Goal: Information Seeking & Learning: Check status

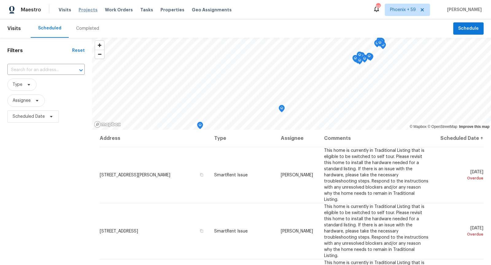
click at [89, 12] on span "Projects" at bounding box center [88, 10] width 19 height 6
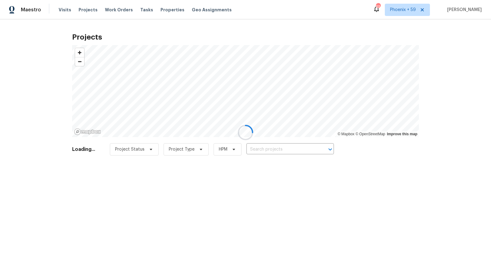
click at [259, 148] on div at bounding box center [245, 132] width 491 height 265
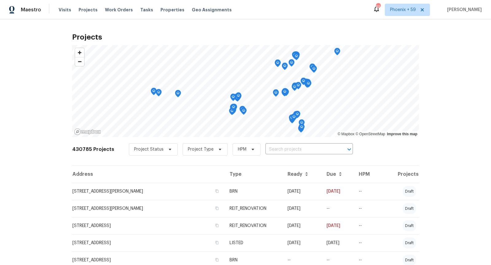
click at [259, 148] on div "Project Status Project Type HPM ​" at bounding box center [241, 149] width 224 height 12
click at [278, 148] on input "text" at bounding box center [300, 150] width 70 height 10
type input "12 ashby"
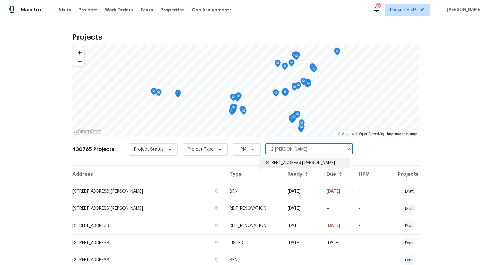
click at [285, 163] on li "[STREET_ADDRESS][PERSON_NAME]" at bounding box center [305, 163] width 90 height 10
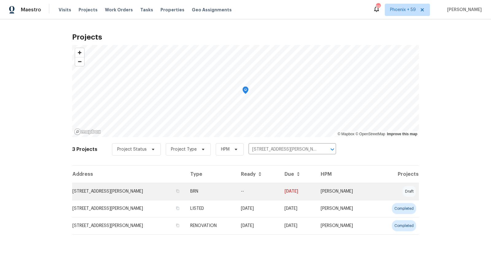
click at [143, 190] on td "[STREET_ADDRESS][PERSON_NAME]" at bounding box center [128, 191] width 113 height 17
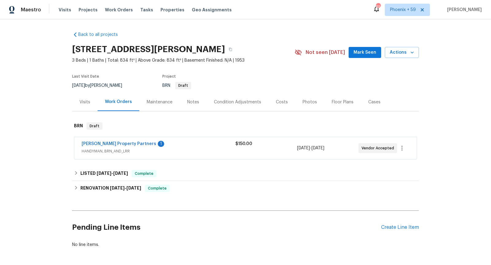
click at [171, 148] on span "HANDYMAN, BRN_AND_LRR" at bounding box center [159, 151] width 154 height 6
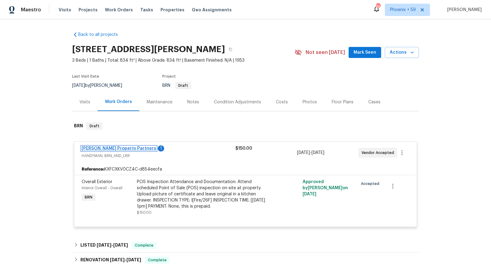
click at [111, 148] on link "Portillo Property Partners" at bounding box center [119, 148] width 75 height 4
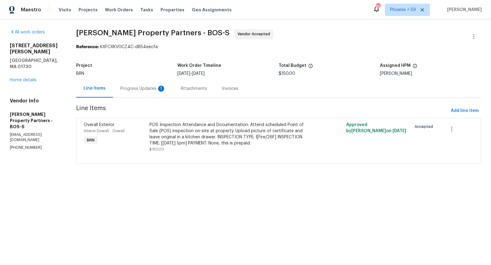
click at [166, 87] on div "Progress Updates 1" at bounding box center [142, 89] width 45 height 6
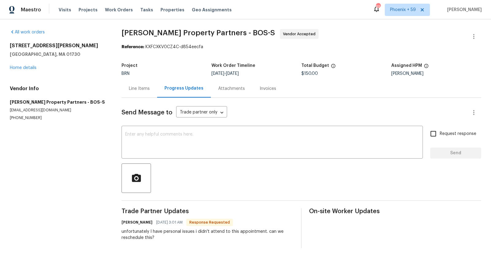
click at [138, 87] on div "Line Items" at bounding box center [139, 89] width 21 height 6
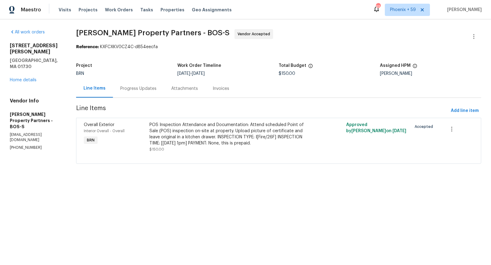
click at [216, 181] on html "Maestro Visits Projects Work Orders Tasks Properties Geo Assignments 651 Phoeni…" at bounding box center [245, 90] width 491 height 181
click at [156, 90] on div "Progress Updates" at bounding box center [138, 89] width 36 height 6
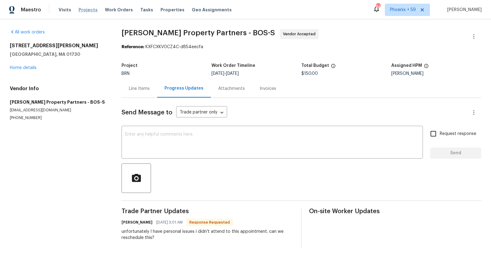
click at [90, 10] on span "Projects" at bounding box center [88, 10] width 19 height 6
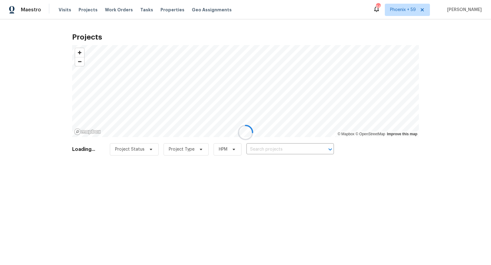
click at [266, 149] on div at bounding box center [245, 132] width 491 height 265
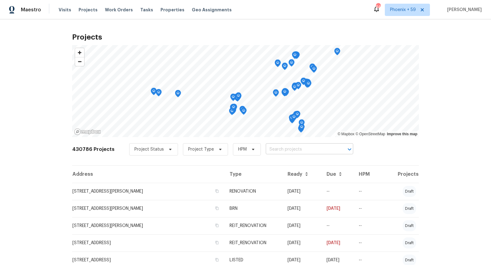
click at [273, 150] on input "text" at bounding box center [301, 150] width 70 height 10
type input "45 bergen"
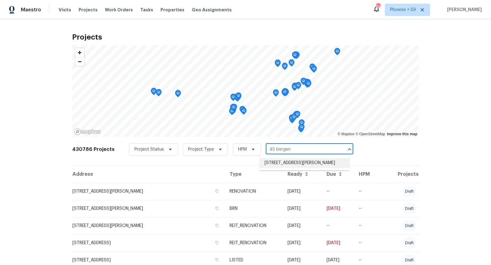
click at [278, 166] on li "[STREET_ADDRESS][PERSON_NAME]" at bounding box center [305, 163] width 90 height 10
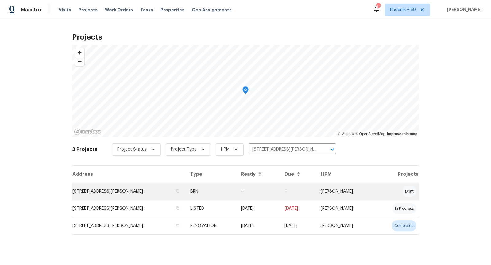
click at [125, 193] on td "[STREET_ADDRESS][PERSON_NAME]" at bounding box center [128, 191] width 113 height 17
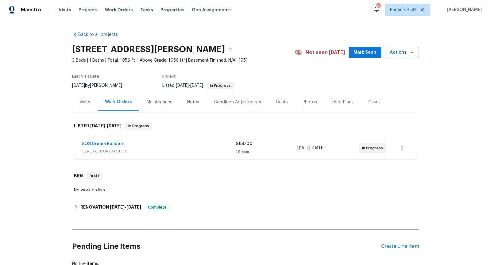
click at [110, 147] on div "SOS Dream Builders" at bounding box center [159, 144] width 154 height 7
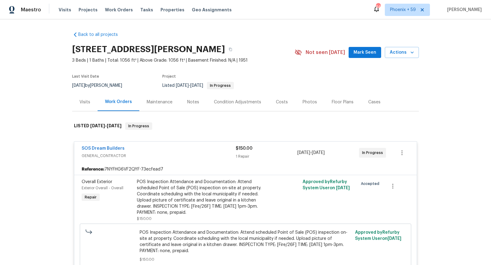
click at [111, 150] on span "SOS Dream Builders" at bounding box center [103, 148] width 43 height 6
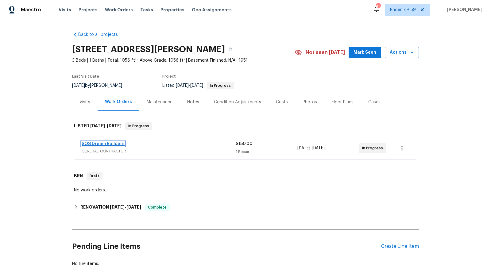
click at [110, 144] on link "SOS Dream Builders" at bounding box center [103, 144] width 43 height 4
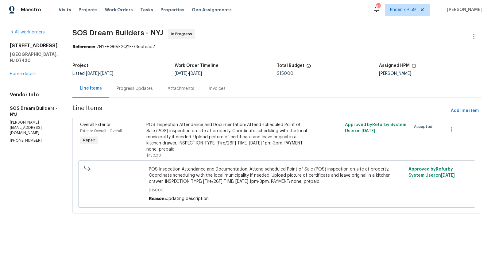
click at [150, 86] on div "Progress Updates" at bounding box center [135, 89] width 36 height 6
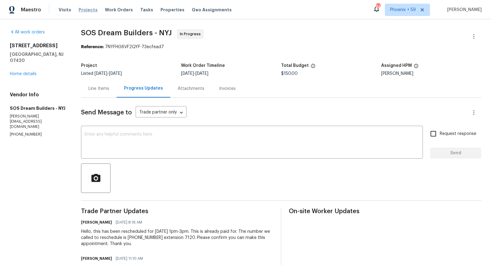
click at [85, 11] on span "Projects" at bounding box center [88, 10] width 19 height 6
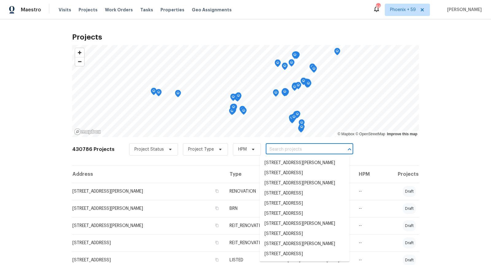
click at [280, 150] on input "text" at bounding box center [301, 150] width 70 height 10
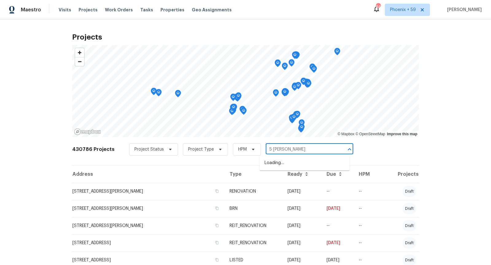
type input "5 troy"
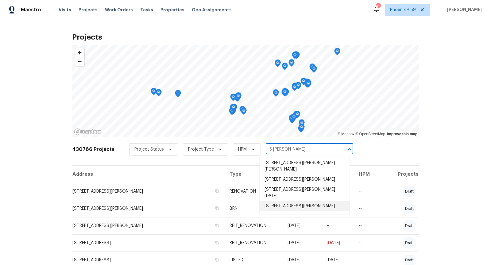
click at [290, 201] on li "5 Troy Dr # B, Springfield, NJ 07081" at bounding box center [305, 206] width 90 height 10
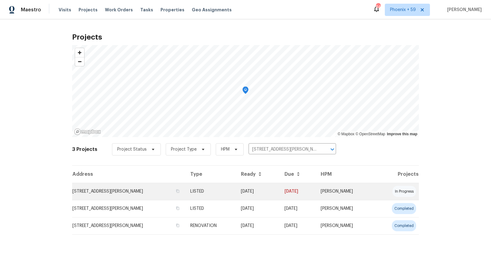
click at [122, 194] on td "5 Troy Dr # B, Springfield, NJ 07081" at bounding box center [128, 191] width 113 height 17
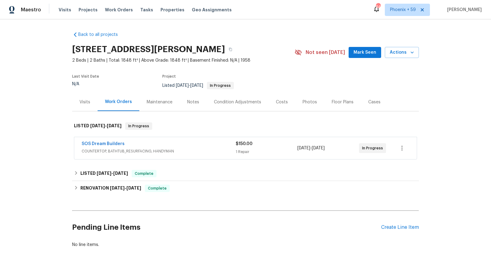
click at [189, 148] on span "COUNTERTOP, BATHTUB_RESURFACING, HANDYMAN" at bounding box center [159, 151] width 154 height 6
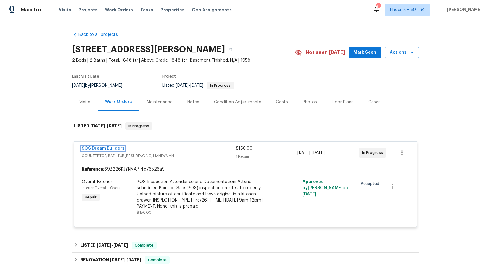
click at [107, 148] on link "SOS Dream Builders" at bounding box center [103, 148] width 43 height 4
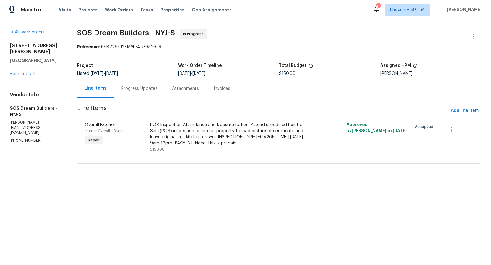
click at [148, 87] on div "Progress Updates" at bounding box center [139, 89] width 36 height 6
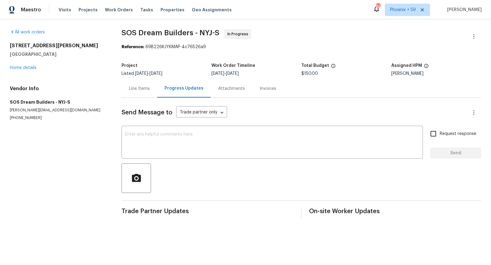
click at [137, 88] on div "Line Items" at bounding box center [139, 89] width 21 height 6
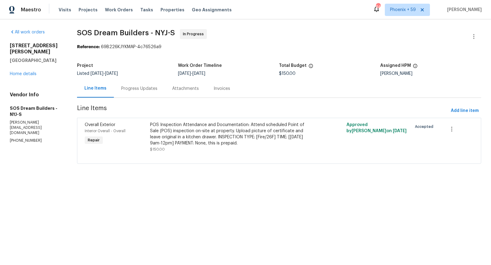
click at [151, 89] on div "Progress Updates" at bounding box center [139, 89] width 36 height 6
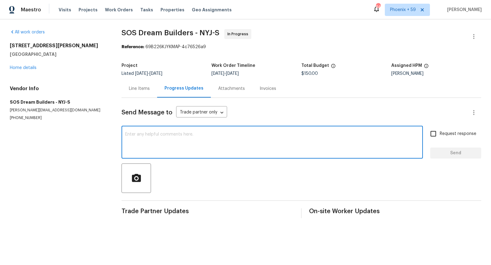
click at [164, 151] on textarea at bounding box center [272, 142] width 294 height 21
type textarea "Hello, did you complete this appointment?"
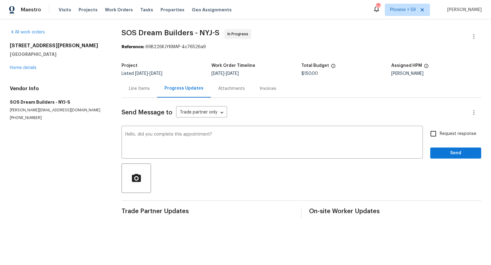
click at [137, 92] on div "Line Items" at bounding box center [139, 88] width 36 height 18
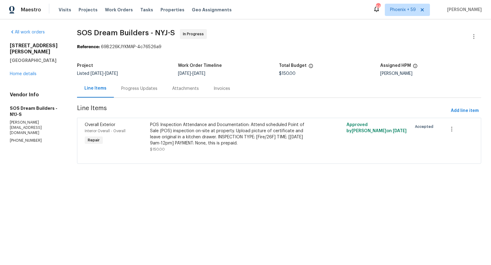
click at [147, 89] on div "Progress Updates" at bounding box center [139, 89] width 36 height 6
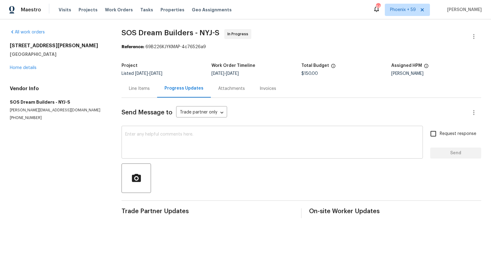
click at [173, 145] on textarea at bounding box center [272, 142] width 294 height 21
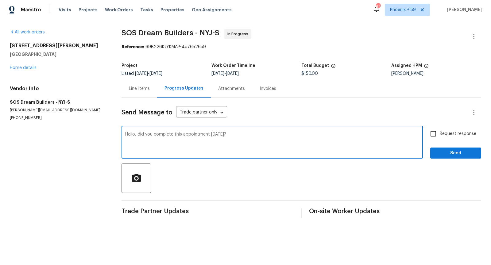
type textarea "Hello, did you complete this appointment today?"
click at [436, 132] on input "Request response" at bounding box center [433, 133] width 13 height 13
checkbox input "true"
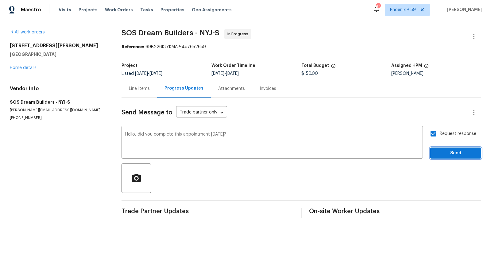
click at [440, 154] on span "Send" at bounding box center [455, 153] width 41 height 8
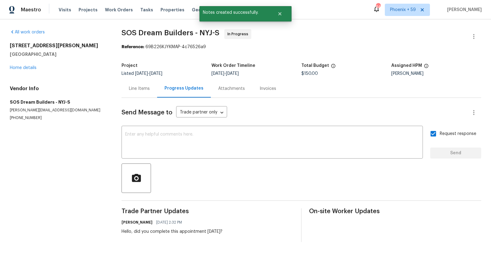
click at [139, 89] on div "Line Items" at bounding box center [139, 89] width 21 height 6
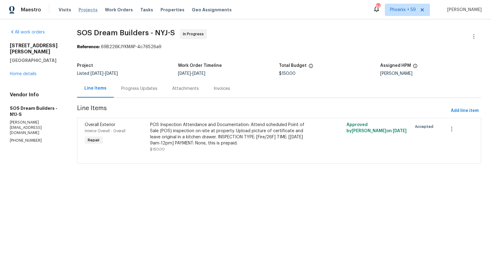
click at [90, 10] on span "Projects" at bounding box center [88, 10] width 19 height 6
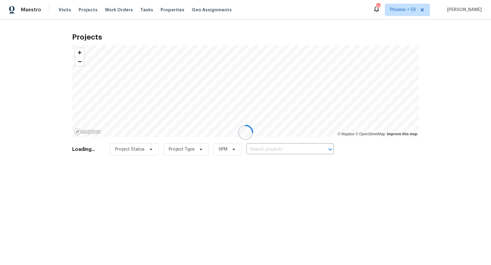
click at [269, 151] on div at bounding box center [245, 132] width 491 height 265
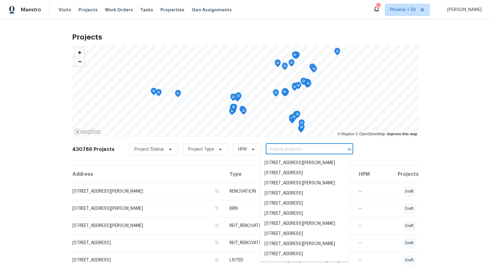
click at [269, 151] on input "text" at bounding box center [301, 150] width 70 height 10
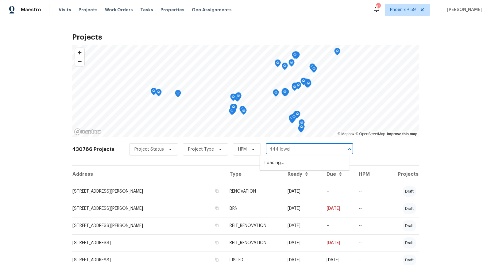
type input "444 lowell"
click at [277, 164] on li "444 Lowell St, Reading, MA 01867" at bounding box center [305, 163] width 90 height 10
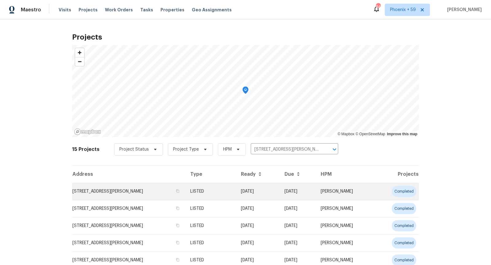
click at [118, 198] on td "444 Lowell St, Reading, MA 01867" at bounding box center [128, 191] width 113 height 17
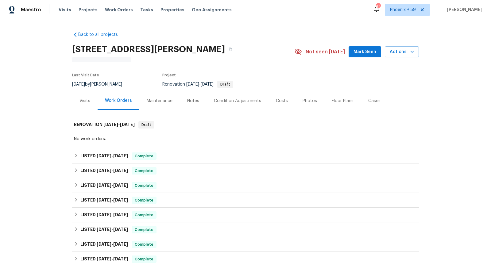
scroll to position [22, 0]
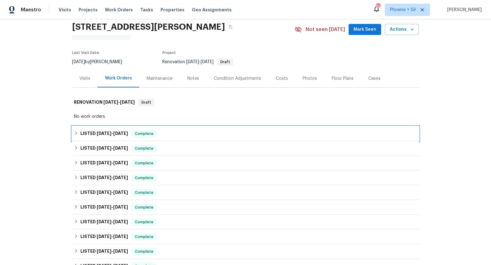
click at [191, 133] on div "LISTED 8/28/25 - 9/2/25 Complete" at bounding box center [245, 133] width 343 height 7
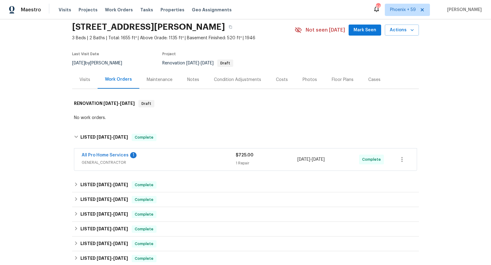
click at [189, 159] on div "All Pro Home Services 1" at bounding box center [159, 155] width 154 height 7
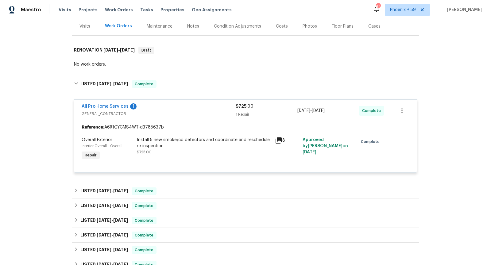
scroll to position [78, 0]
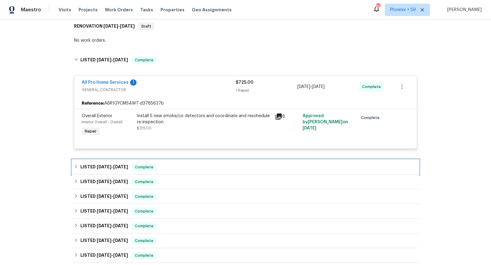
click at [194, 167] on div "LISTED 8/15/25 - 8/25/25 Complete" at bounding box center [245, 167] width 343 height 7
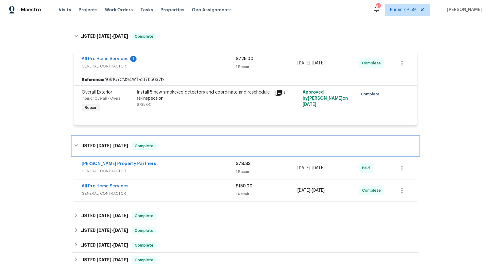
scroll to position [124, 0]
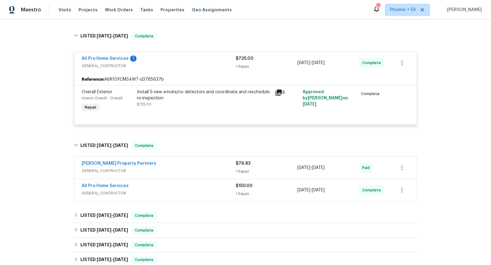
click at [194, 192] on span "GENERAL_CONTRACTOR" at bounding box center [159, 193] width 154 height 6
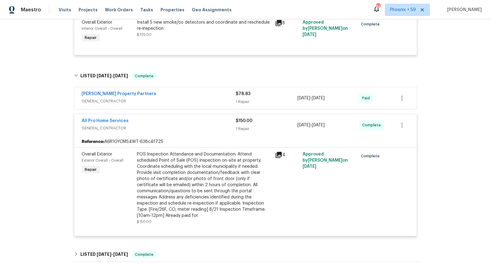
scroll to position [195, 0]
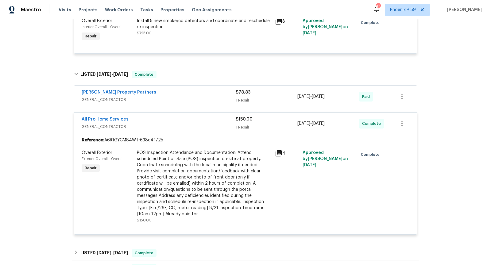
click at [280, 150] on icon at bounding box center [278, 153] width 6 height 6
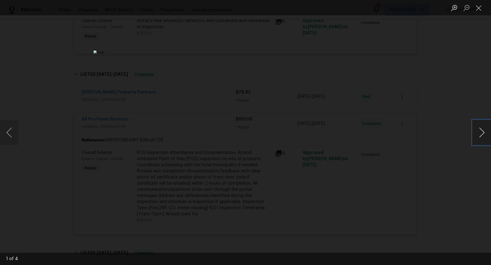
click at [485, 135] on button "Next image" at bounding box center [481, 132] width 18 height 25
click at [464, 117] on div "Lightbox" at bounding box center [245, 132] width 491 height 265
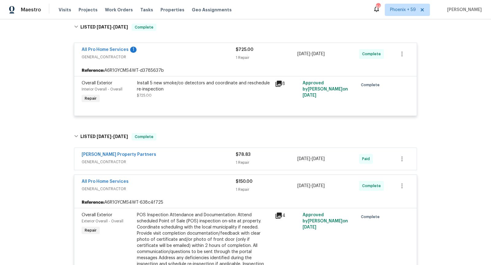
scroll to position [128, 0]
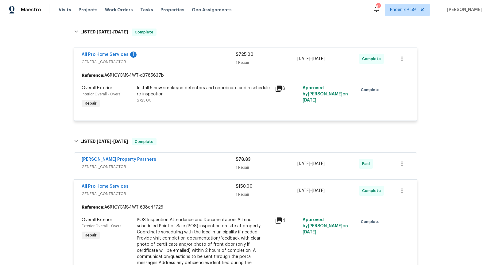
click at [277, 88] on icon at bounding box center [278, 88] width 7 height 7
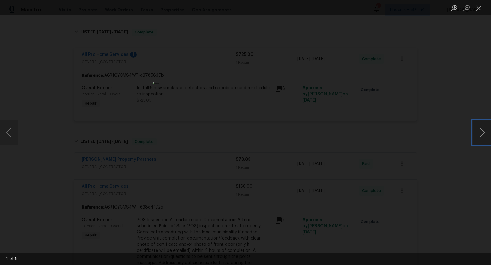
click at [482, 139] on button "Next image" at bounding box center [481, 132] width 18 height 25
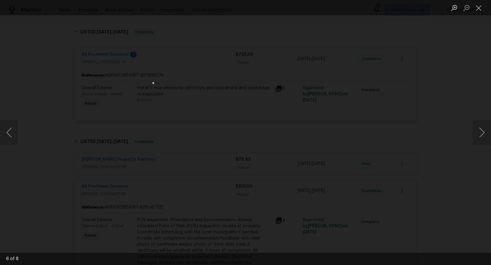
click at [449, 147] on div "Lightbox" at bounding box center [245, 132] width 491 height 265
click at [386, 121] on div "Lightbox" at bounding box center [245, 132] width 491 height 265
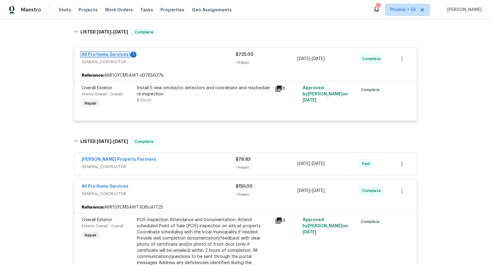
click at [124, 56] on link "All Pro Home Services" at bounding box center [105, 54] width 47 height 4
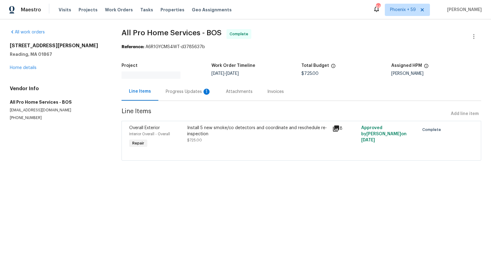
click at [186, 87] on div "Progress Updates 1" at bounding box center [188, 92] width 60 height 18
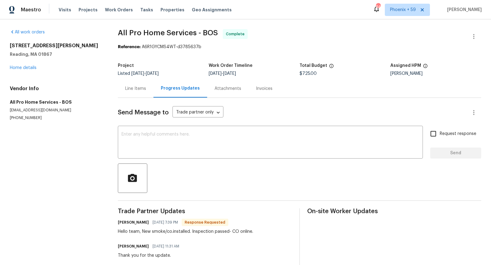
click at [137, 86] on div "Line Items" at bounding box center [135, 89] width 21 height 6
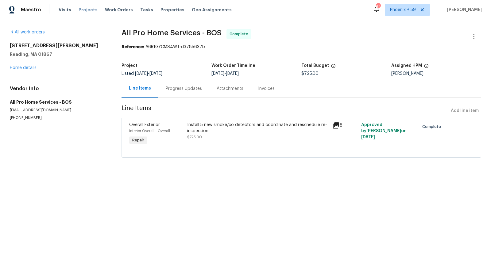
click at [87, 12] on span "Projects" at bounding box center [88, 10] width 19 height 6
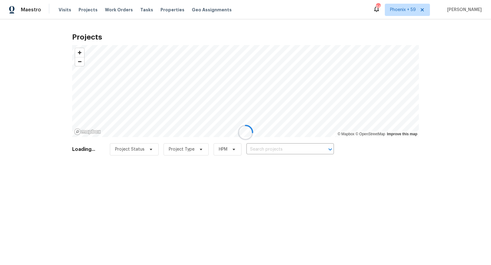
click at [272, 153] on div at bounding box center [245, 132] width 491 height 265
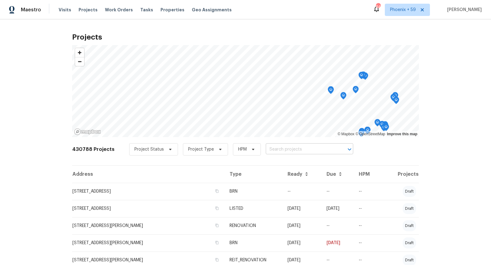
click at [272, 151] on input "text" at bounding box center [301, 150] width 70 height 10
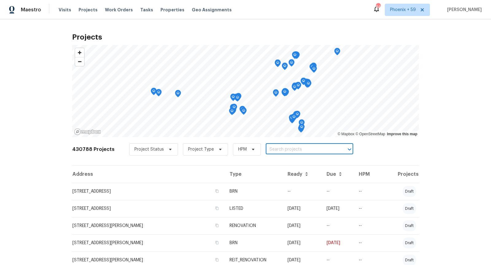
click at [272, 151] on input "text" at bounding box center [301, 150] width 70 height 10
paste input "116 San View Dr"
type input "116 San View Dr"
click at [272, 170] on ul "116 San View Dr, Georgetown, TX 78628" at bounding box center [305, 163] width 90 height 15
click at [273, 160] on li "116 San View Dr, Georgetown, TX 78628" at bounding box center [305, 163] width 90 height 10
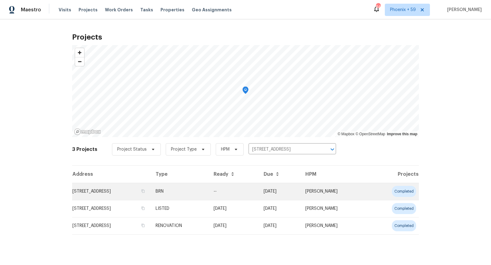
click at [94, 190] on td "116 San View Dr, Georgetown, TX 78628" at bounding box center [111, 191] width 79 height 17
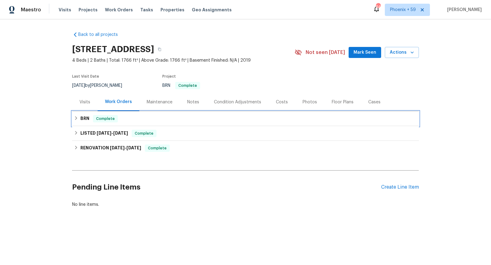
click at [145, 122] on div "BRN Complete" at bounding box center [245, 118] width 343 height 7
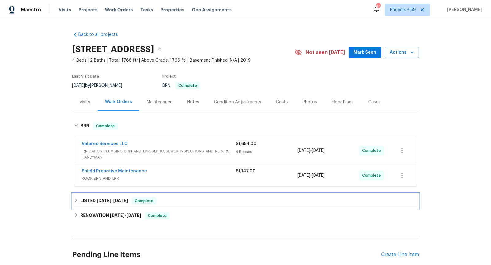
click at [197, 200] on div "LISTED 2/11/25 - 2/12/25 Complete" at bounding box center [245, 200] width 343 height 7
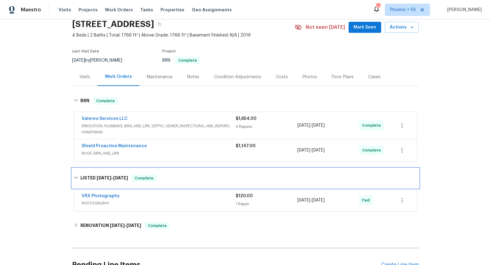
scroll to position [26, 0]
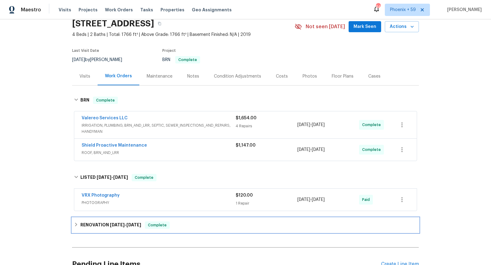
click at [202, 222] on div "RENOVATION 2/3/25 - 2/5/25 Complete" at bounding box center [245, 224] width 343 height 7
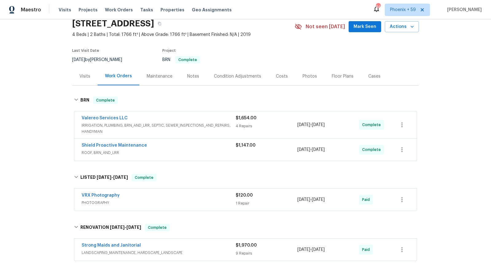
click at [152, 78] on div "Maintenance" at bounding box center [160, 76] width 26 height 6
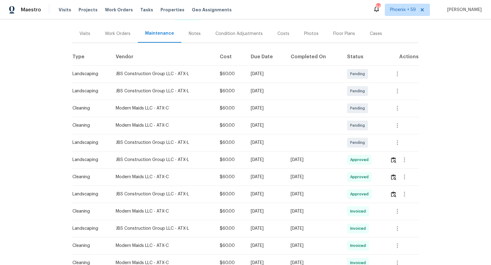
scroll to position [71, 0]
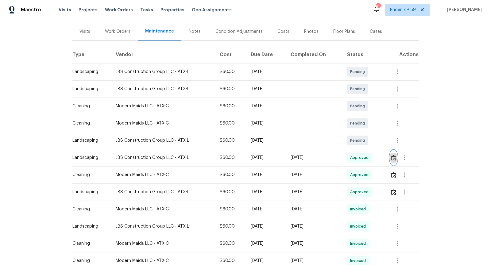
click at [395, 160] on img "button" at bounding box center [393, 158] width 5 height 6
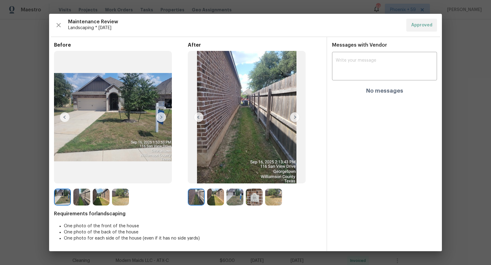
click at [293, 115] on img at bounding box center [295, 117] width 10 height 10
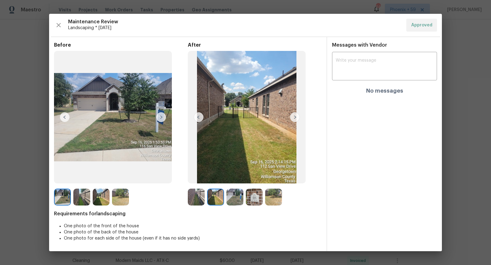
click at [293, 115] on img at bounding box center [295, 117] width 10 height 10
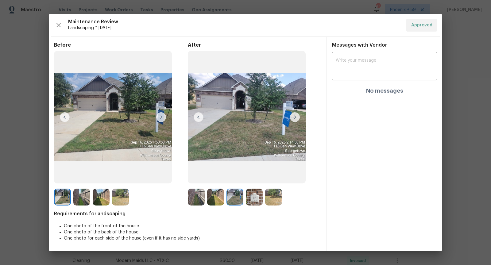
click at [293, 115] on img at bounding box center [295, 117] width 10 height 10
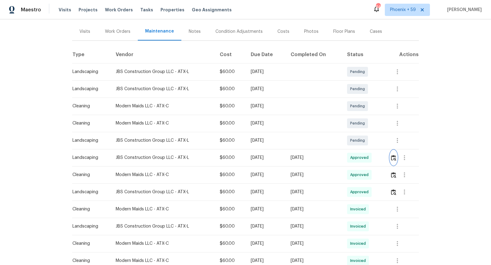
scroll to position [0, 0]
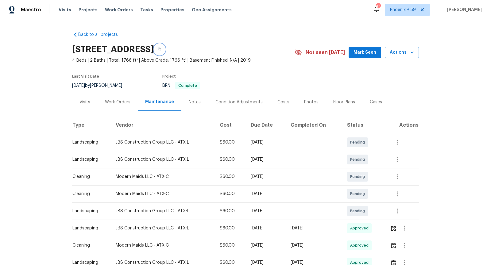
click at [161, 50] on icon "button" at bounding box center [160, 50] width 4 height 4
click at [90, 9] on span "Projects" at bounding box center [88, 10] width 19 height 6
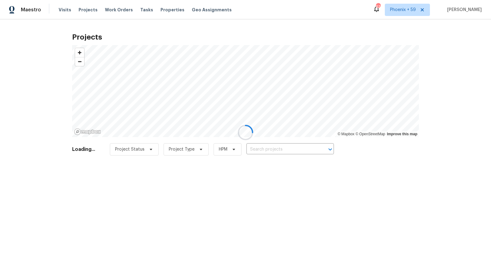
click at [262, 145] on div at bounding box center [245, 132] width 491 height 265
click at [267, 149] on div at bounding box center [245, 132] width 491 height 265
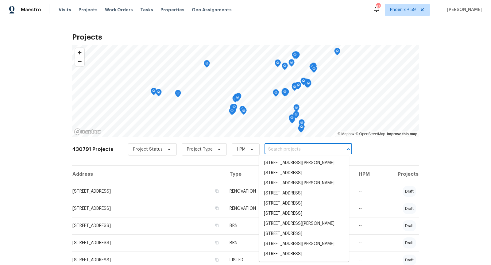
click at [268, 149] on input "text" at bounding box center [299, 150] width 70 height 10
paste input "120 Birchwood Dr"
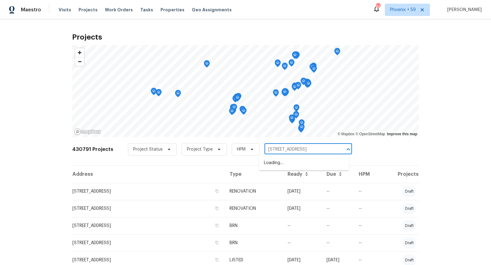
type input "120 Birchwood Dr"
click at [282, 166] on li "120 Birchwood Dr, Ballwin, MO 63011" at bounding box center [304, 163] width 90 height 10
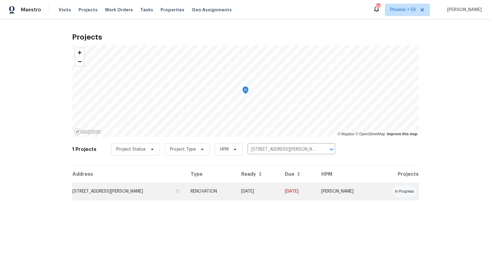
click at [147, 188] on td "120 Birchwood Dr, Ballwin, MO 63011" at bounding box center [129, 191] width 114 height 17
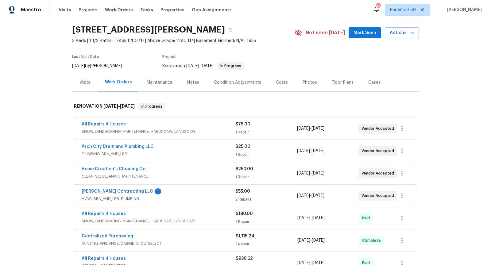
scroll to position [22, 0]
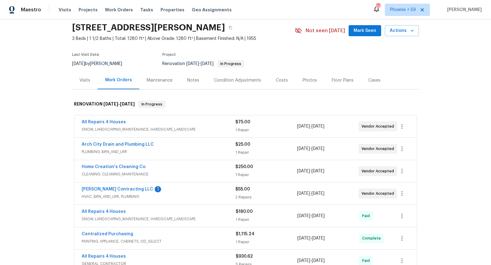
click at [201, 127] on span "SNOW, LANDSCAPING_MAINTENANCE, HARDSCAPE_LANDSCAPE" at bounding box center [159, 129] width 154 height 6
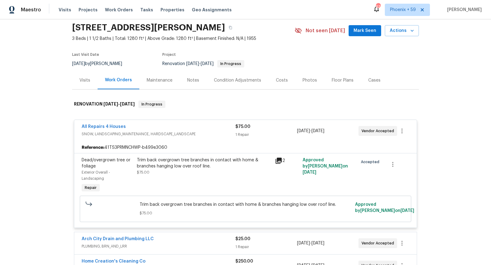
click at [201, 128] on div "All Repairs 4 Houses" at bounding box center [159, 127] width 154 height 7
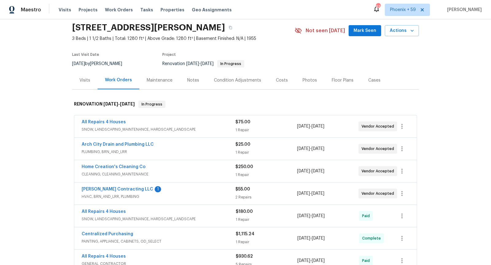
scroll to position [29, 0]
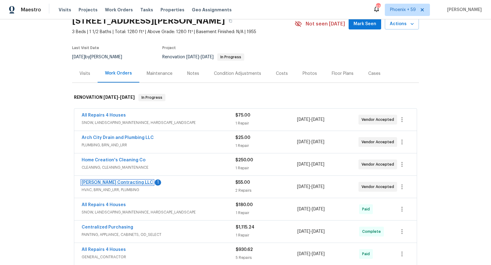
click at [109, 180] on link "Loftin Contracting LLC" at bounding box center [117, 182] width 71 height 4
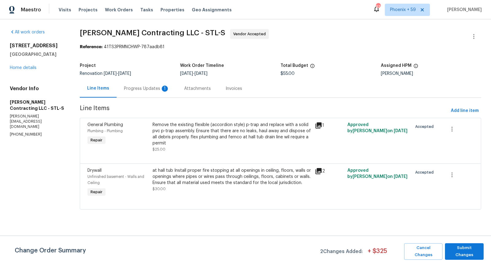
click at [143, 87] on div "Progress Updates 1" at bounding box center [146, 89] width 45 height 6
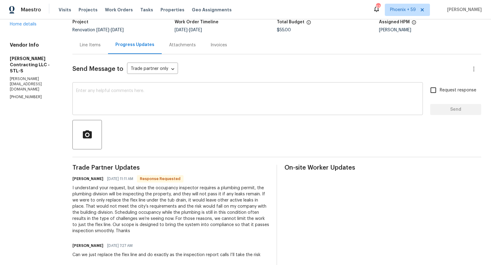
scroll to position [15, 0]
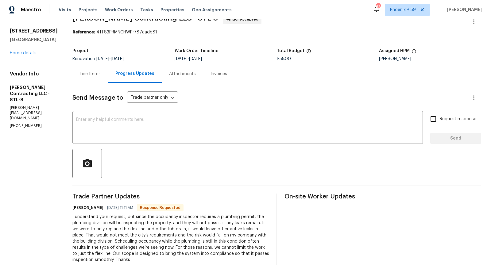
click at [92, 76] on div "Line Items" at bounding box center [90, 74] width 36 height 18
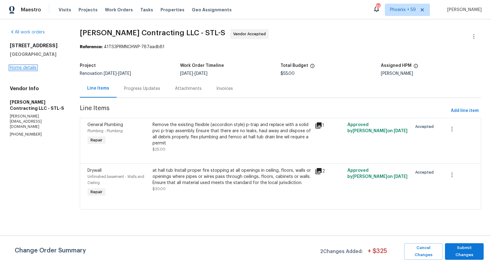
click at [30, 68] on link "Home details" at bounding box center [23, 68] width 27 height 4
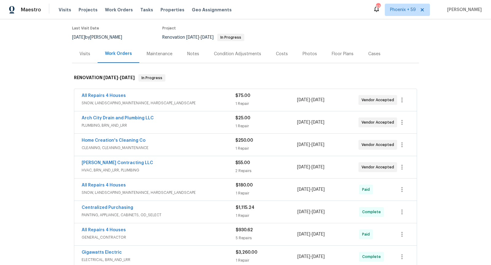
scroll to position [50, 0]
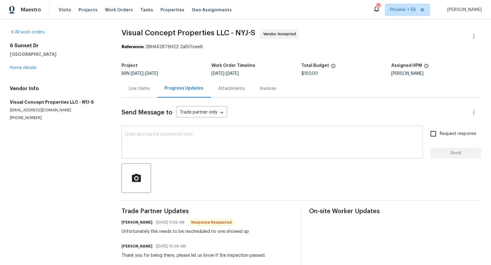
scroll to position [34, 0]
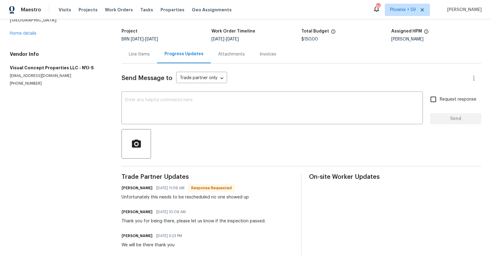
click at [143, 55] on div "Line Items" at bounding box center [139, 54] width 21 height 6
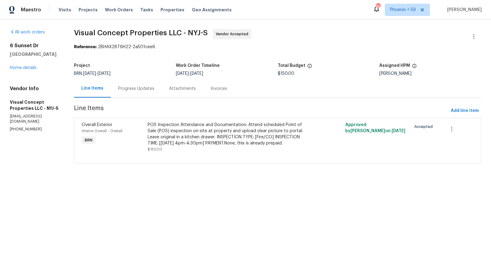
click at [204, 175] on div "All work orders 6 Sunset Dr High Bridge, NJ 08829 Home details Vendor Info Visu…" at bounding box center [245, 100] width 491 height 162
click at [149, 86] on div "Progress Updates" at bounding box center [136, 89] width 36 height 6
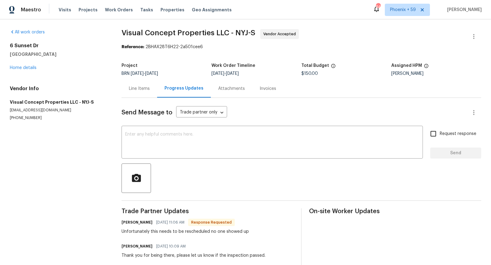
click at [138, 87] on div "Line Items" at bounding box center [139, 89] width 21 height 6
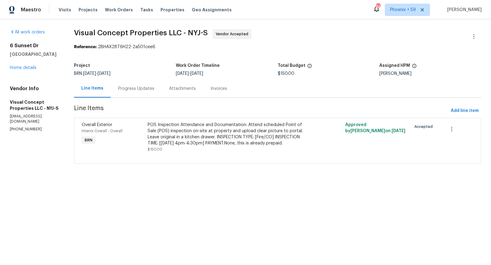
click at [151, 88] on div "Progress Updates" at bounding box center [136, 89] width 36 height 6
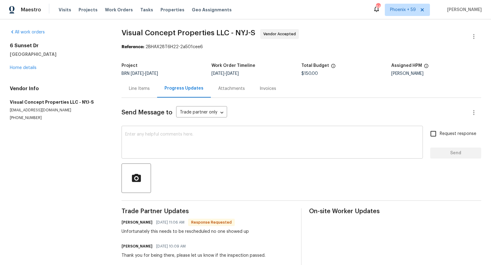
click at [163, 152] on textarea at bounding box center [272, 142] width 294 height 21
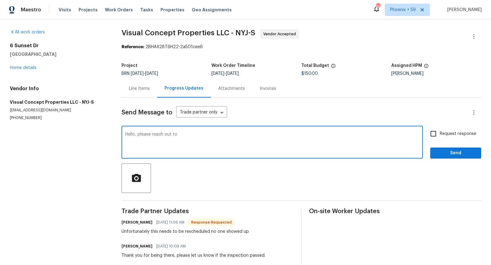
paste textarea "If someone can call me back to schedule."
paste textarea "(908) 399-3307 or by email fireofficial@highbridge.org"
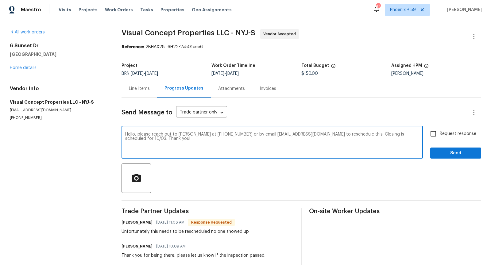
type textarea "Hello, please reach out to Rick at (908) 399-3307 or by email fireofficial@high…"
click at [434, 136] on input "Request response" at bounding box center [433, 133] width 13 height 13
checkbox input "true"
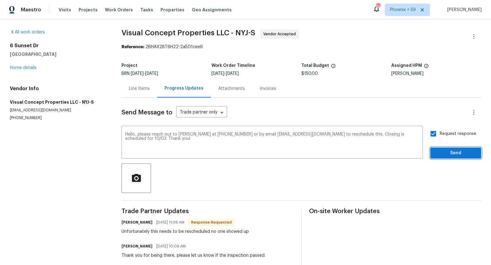
click at [450, 153] on span "Send" at bounding box center [455, 153] width 41 height 8
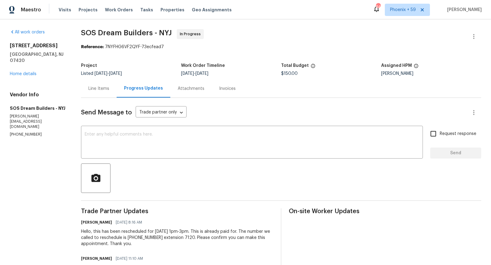
click at [101, 90] on div "Line Items" at bounding box center [98, 89] width 21 height 6
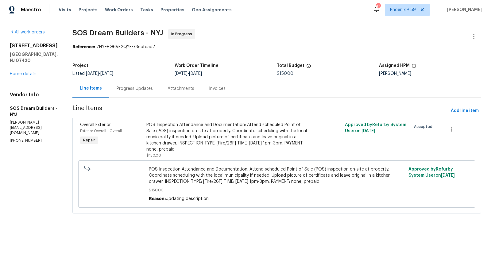
click at [152, 91] on div "Progress Updates" at bounding box center [135, 89] width 36 height 6
